Goal: Entertainment & Leisure: Consume media (video, audio)

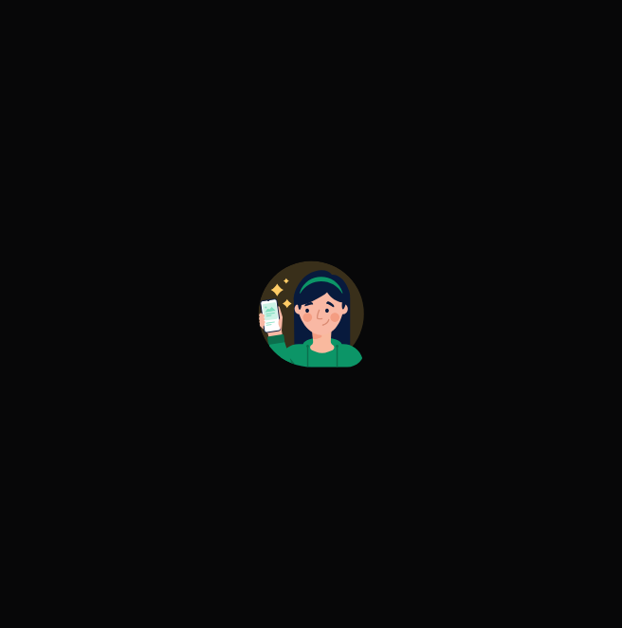
click at [279, 301] on circle at bounding box center [310, 313] width 105 height 105
click at [496, 318] on div at bounding box center [311, 314] width 622 height 628
click at [318, 340] on icon at bounding box center [322, 335] width 24 height 37
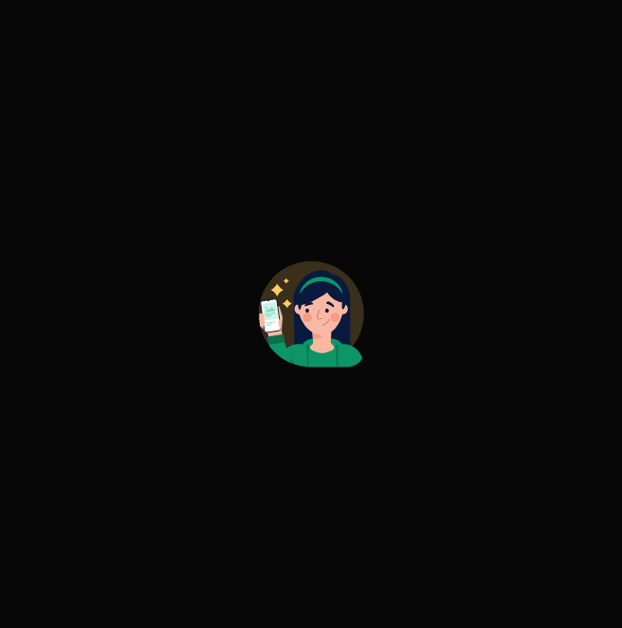
click at [318, 340] on icon at bounding box center [322, 335] width 24 height 37
